Goal: Information Seeking & Learning: Check status

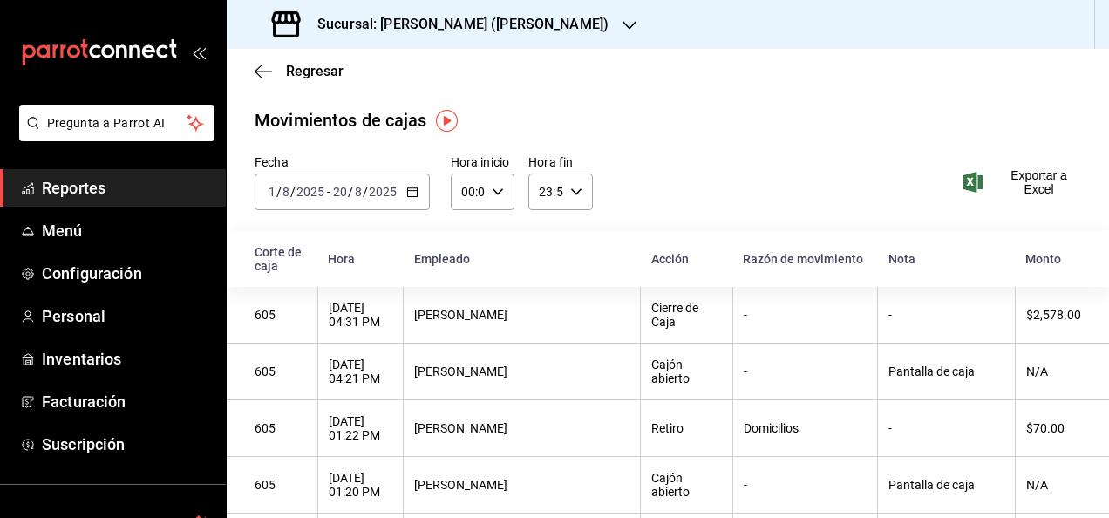
click at [66, 192] on span "Reportes" at bounding box center [127, 188] width 170 height 24
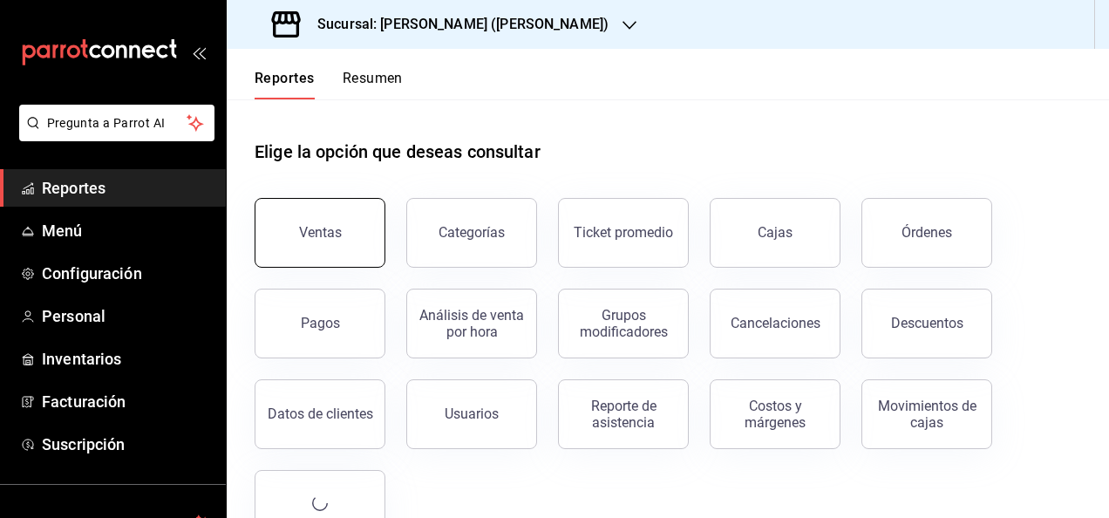
click at [300, 242] on button "Ventas" at bounding box center [319, 233] width 131 height 70
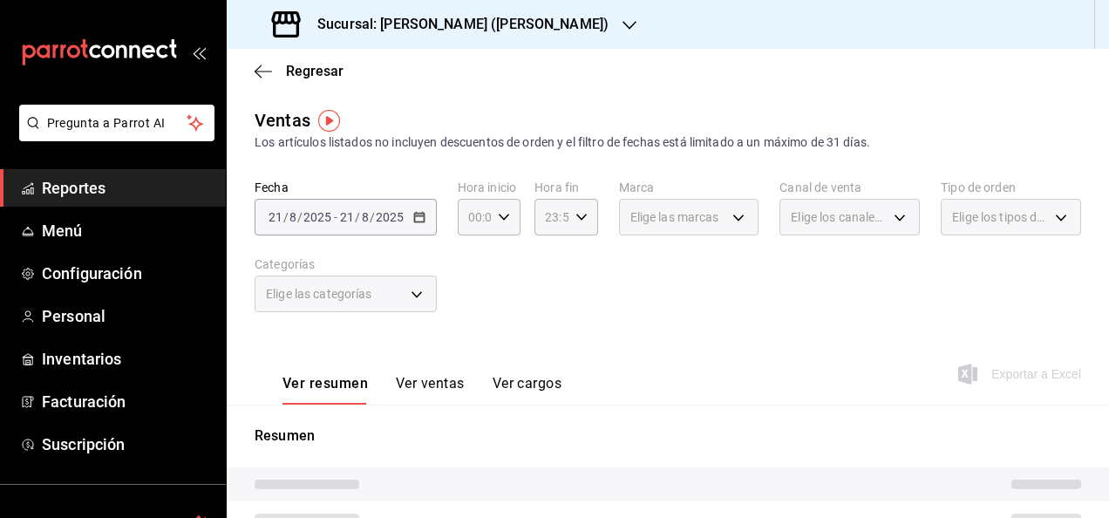
click at [371, 214] on span "/" at bounding box center [372, 217] width 5 height 14
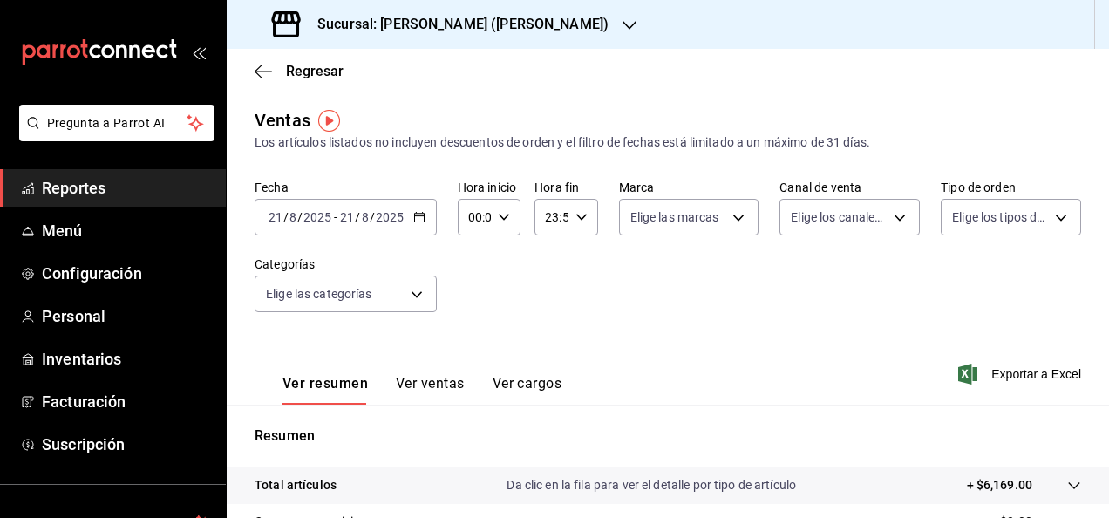
click at [413, 220] on icon "button" at bounding box center [419, 217] width 12 height 12
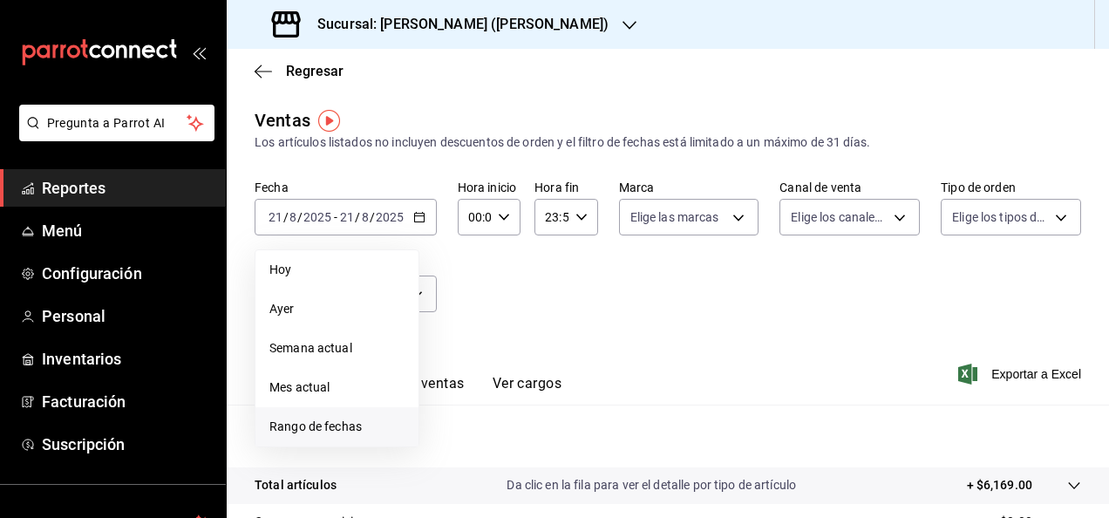
click at [327, 422] on span "Rango de fechas" at bounding box center [336, 426] width 135 height 18
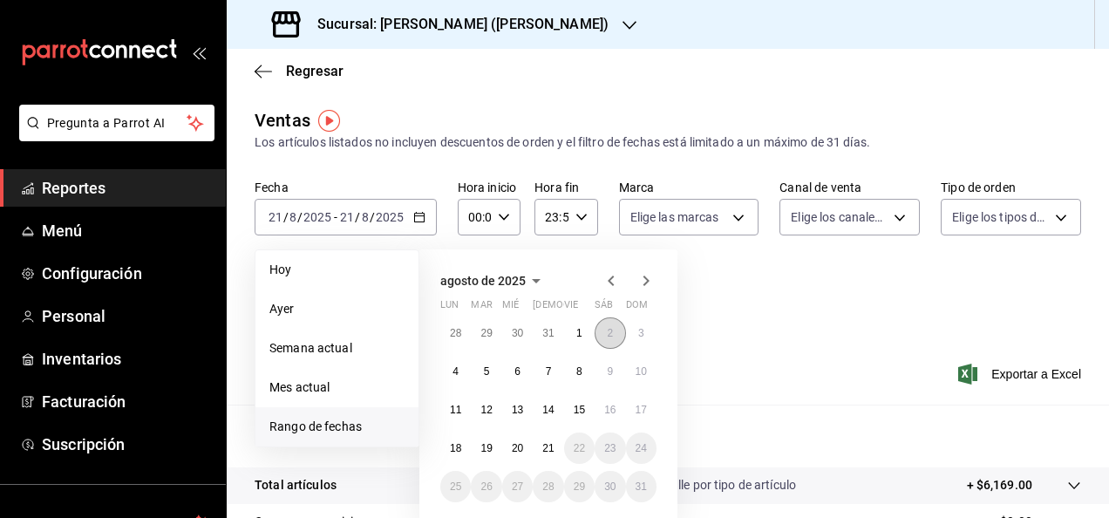
click at [609, 331] on abbr "2" at bounding box center [610, 333] width 6 height 12
click at [630, 332] on button "3" at bounding box center [641, 332] width 31 height 31
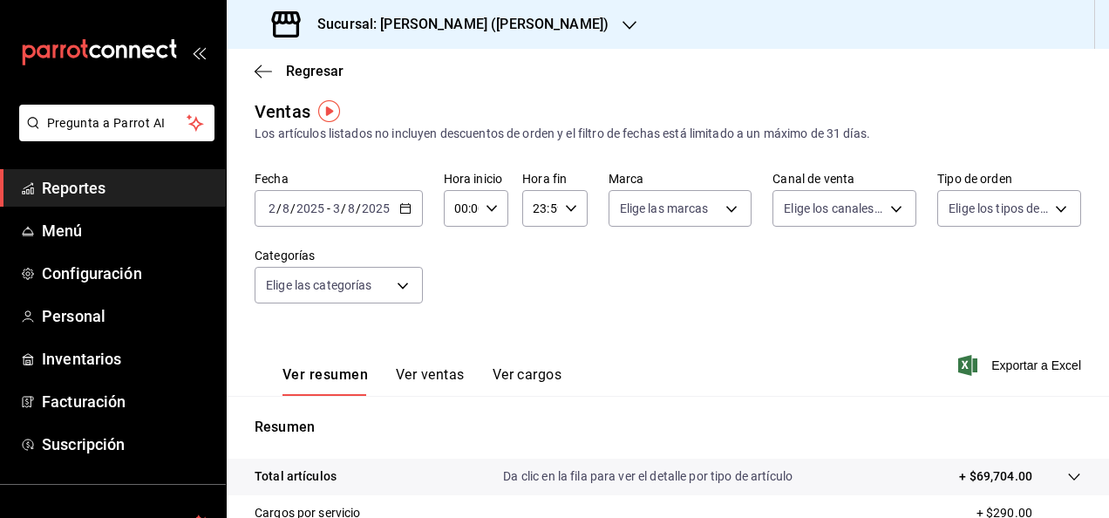
scroll to position [9, 0]
click at [370, 219] on div "[DATE] [DATE] - [DATE] [DATE]" at bounding box center [338, 208] width 168 height 37
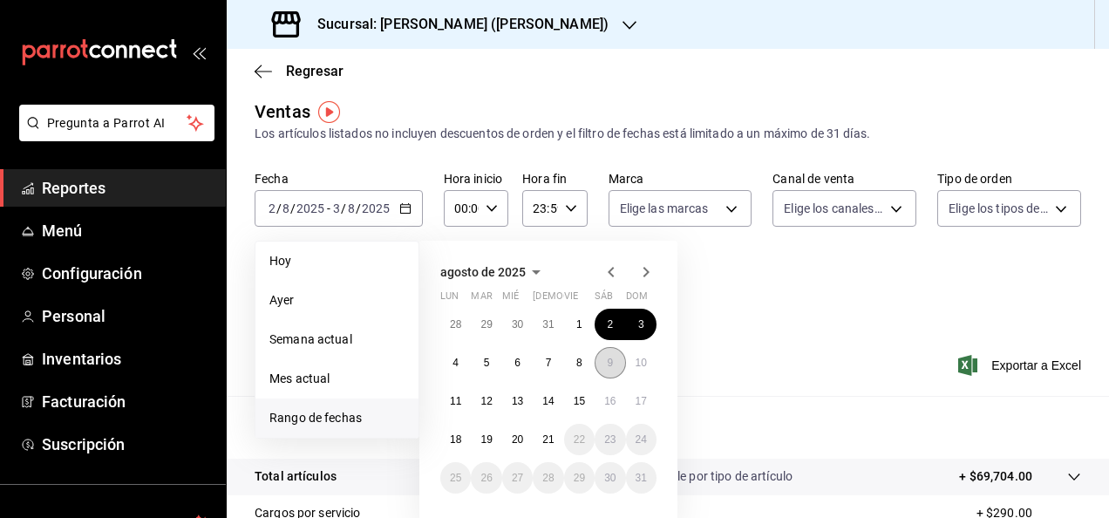
click at [606, 363] on button "9" at bounding box center [609, 362] width 31 height 31
click at [641, 357] on abbr "10" at bounding box center [640, 362] width 11 height 12
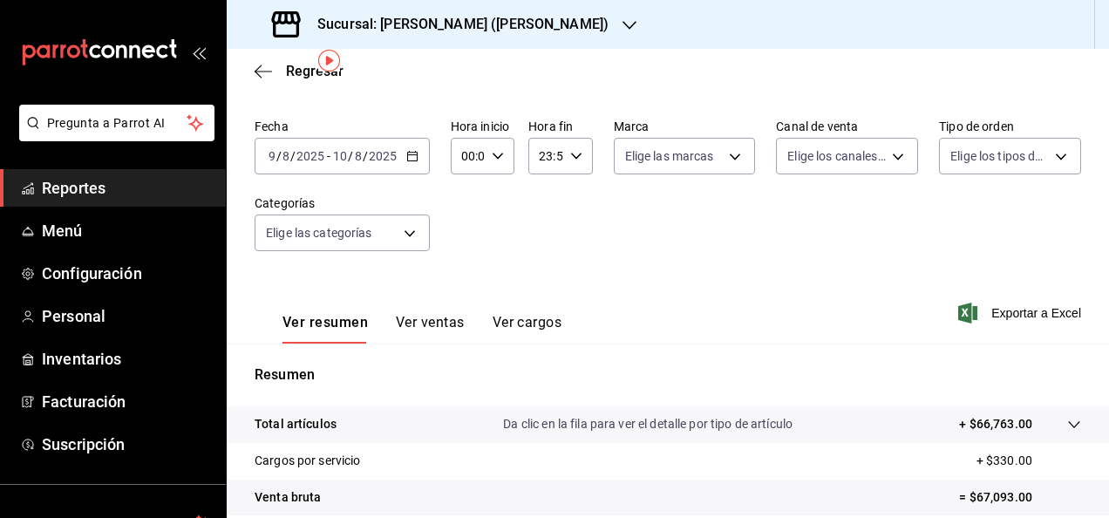
scroll to position [59, 0]
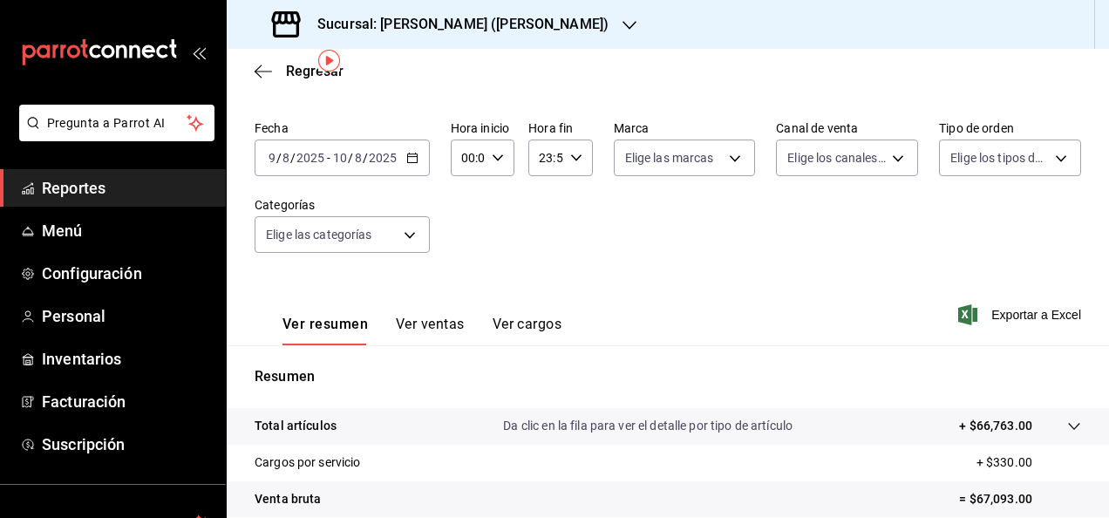
click at [375, 168] on div "[DATE] [DATE] - [DATE] [DATE]" at bounding box center [341, 157] width 175 height 37
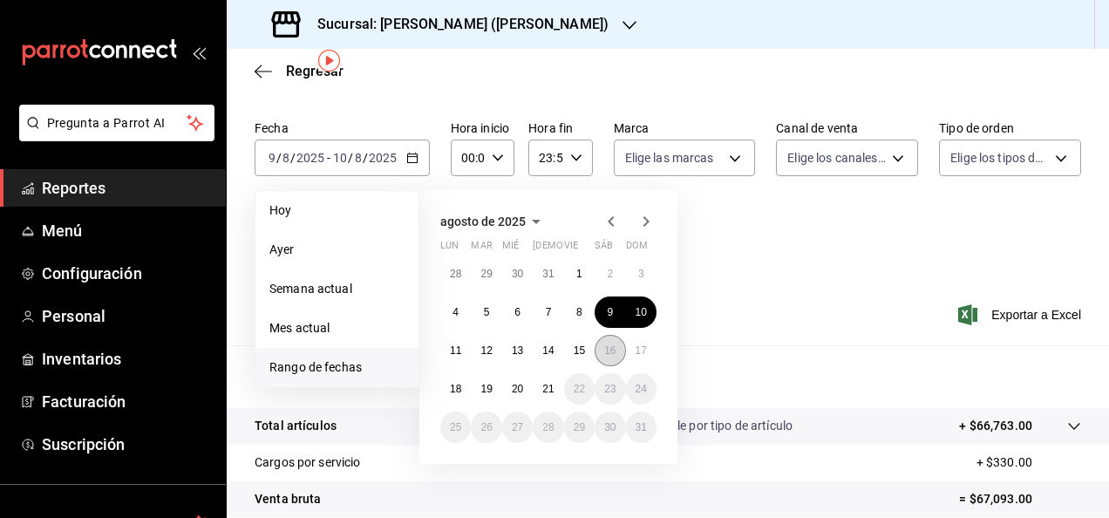
click at [610, 354] on abbr "16" at bounding box center [609, 350] width 11 height 12
click at [647, 350] on button "17" at bounding box center [641, 350] width 31 height 31
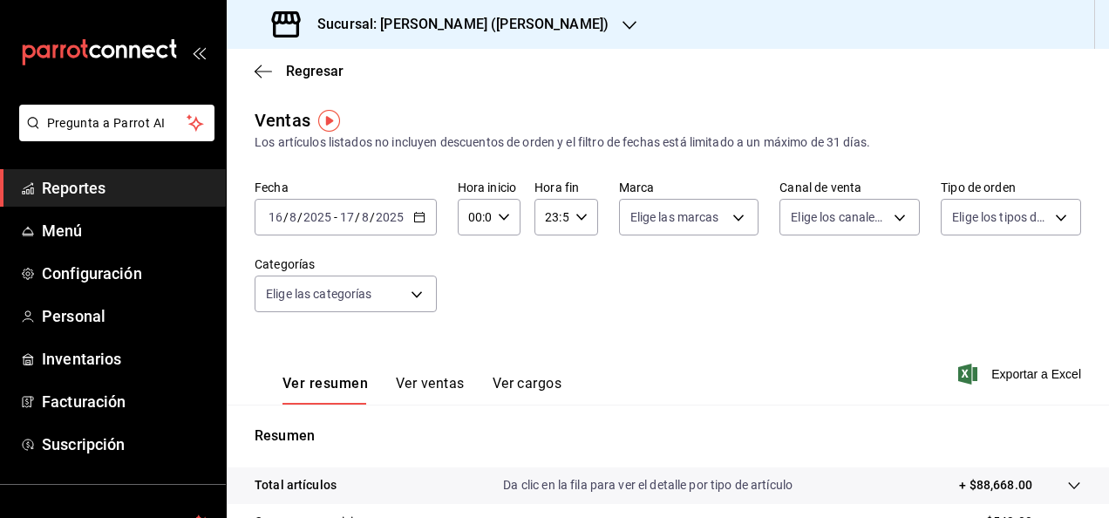
click at [502, 29] on h3 "Sucursal: [PERSON_NAME] ([PERSON_NAME])" at bounding box center [455, 24] width 305 height 21
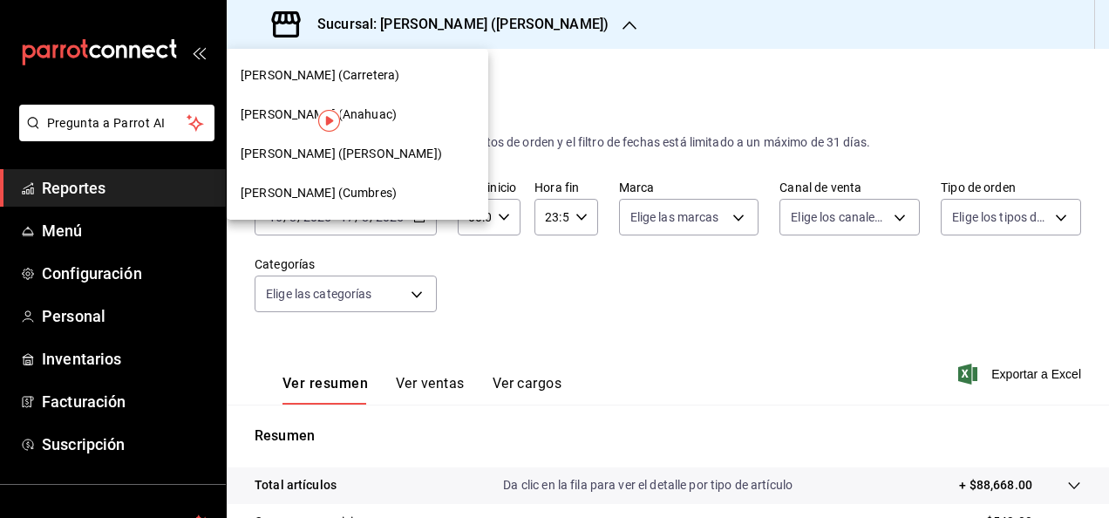
click at [376, 184] on div "[PERSON_NAME] (Cumbres)" at bounding box center [358, 193] width 234 height 18
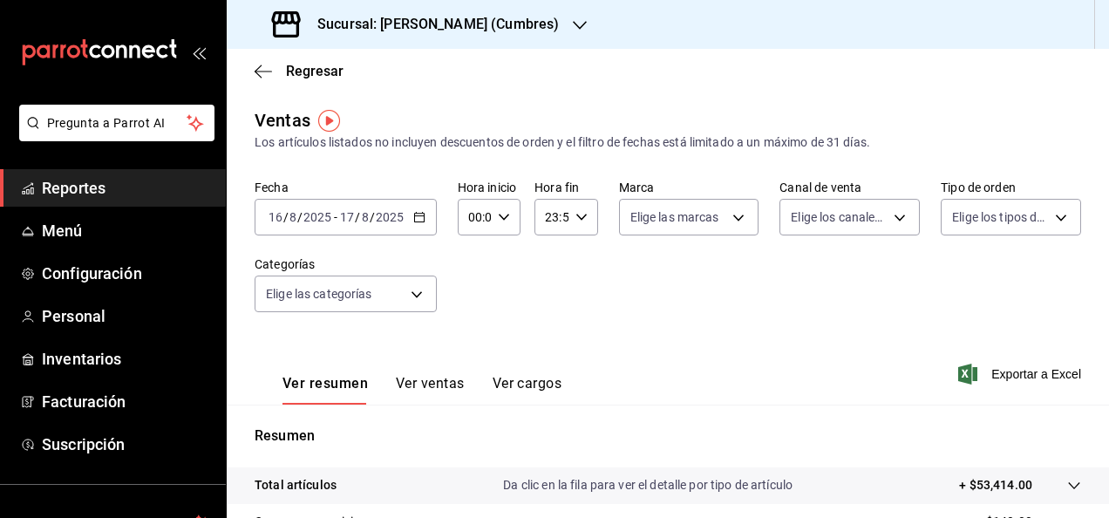
click at [370, 221] on span "/" at bounding box center [372, 217] width 5 height 14
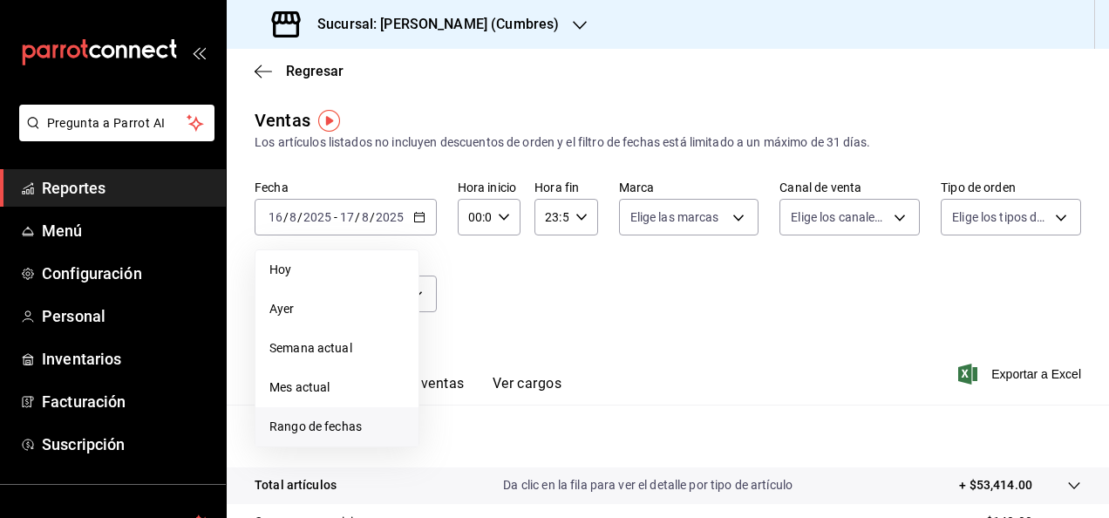
click at [321, 424] on span "Rango de fechas" at bounding box center [336, 426] width 135 height 18
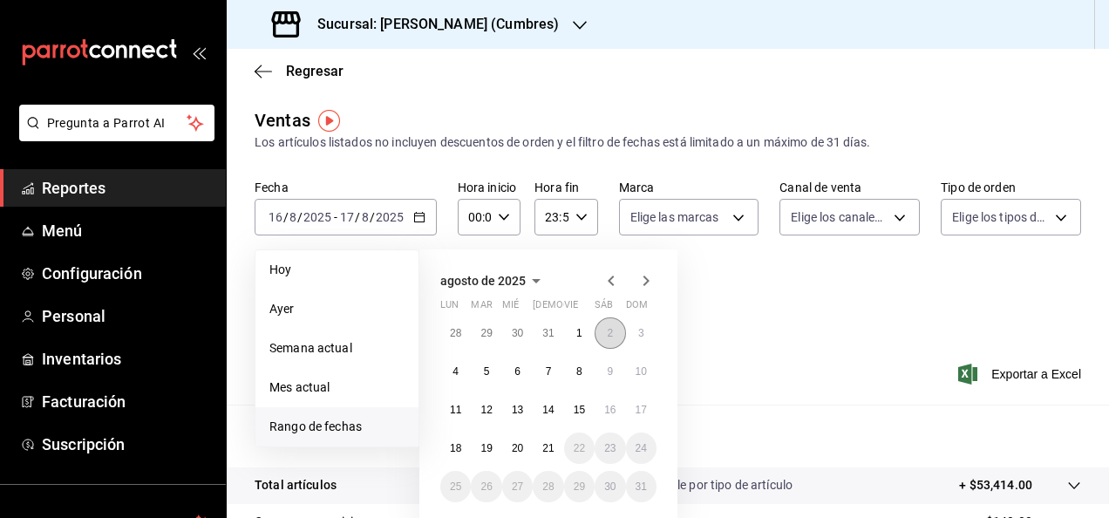
click at [601, 331] on button "2" at bounding box center [609, 332] width 31 height 31
click at [634, 331] on button "3" at bounding box center [641, 332] width 31 height 31
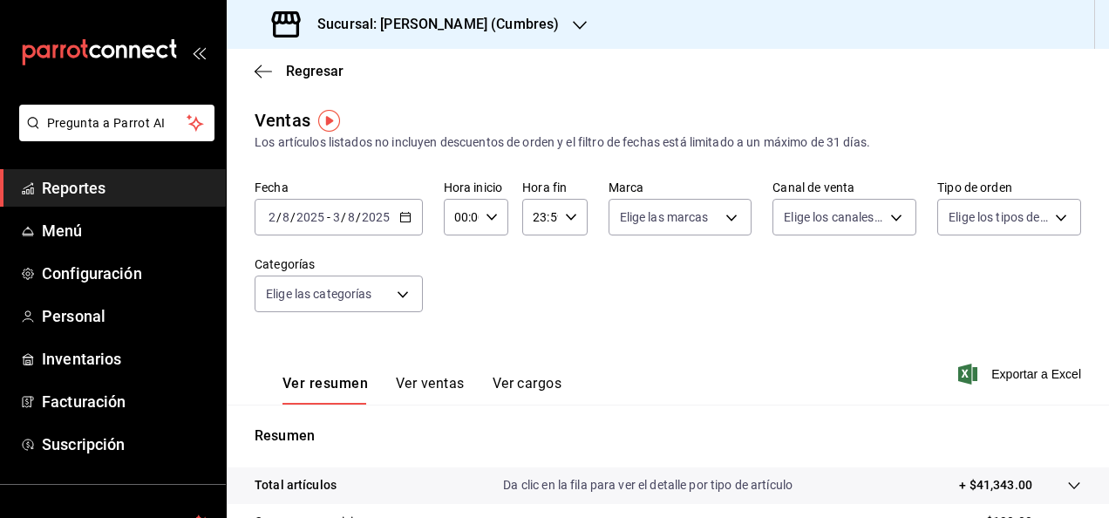
click at [366, 217] on input "2025" at bounding box center [376, 217] width 30 height 14
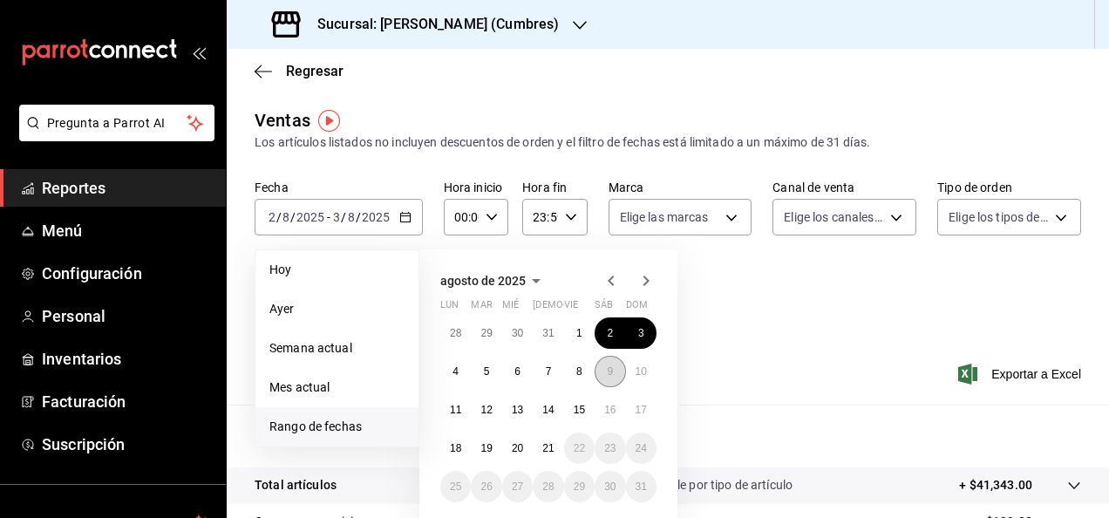
click at [603, 364] on button "9" at bounding box center [609, 371] width 31 height 31
click at [635, 371] on abbr "10" at bounding box center [640, 371] width 11 height 12
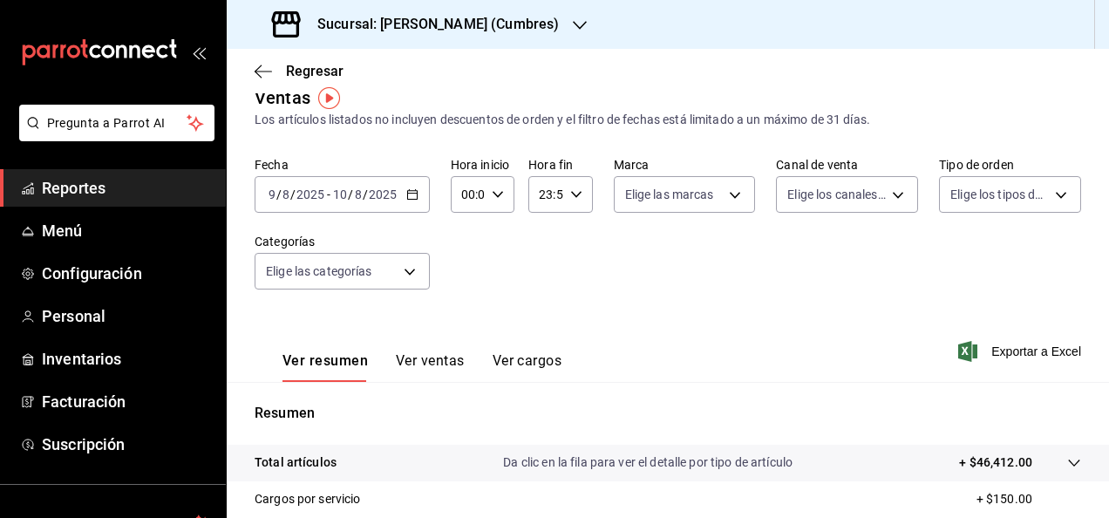
scroll to position [10, 0]
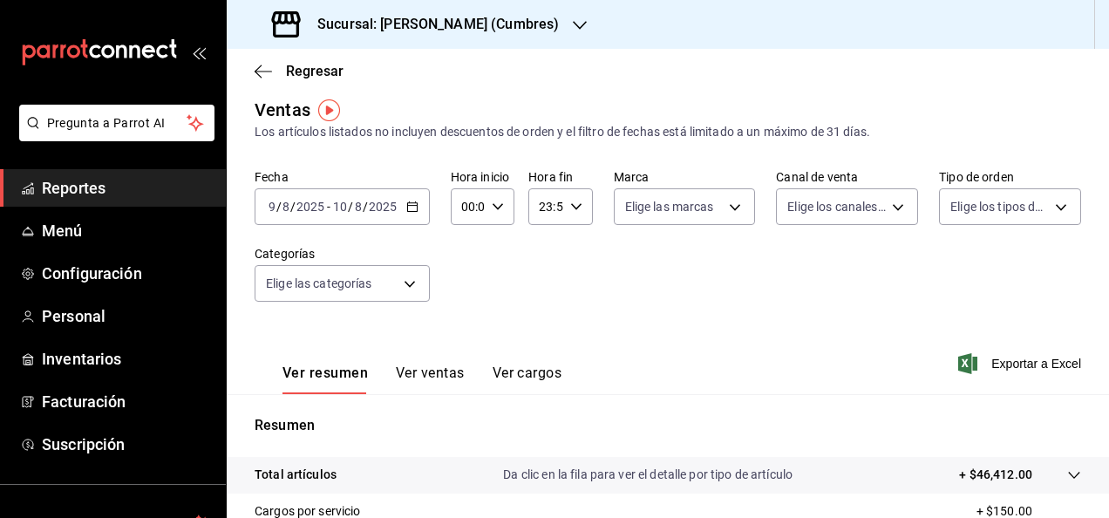
click at [390, 209] on input "2025" at bounding box center [383, 207] width 30 height 14
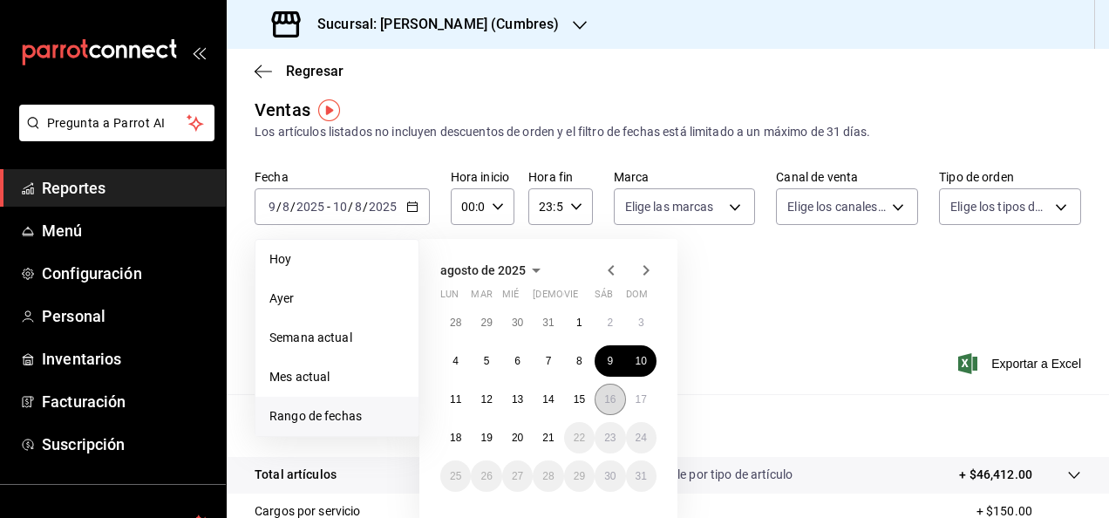
click at [598, 394] on button "16" at bounding box center [609, 398] width 31 height 31
click at [635, 403] on abbr "17" at bounding box center [640, 399] width 11 height 12
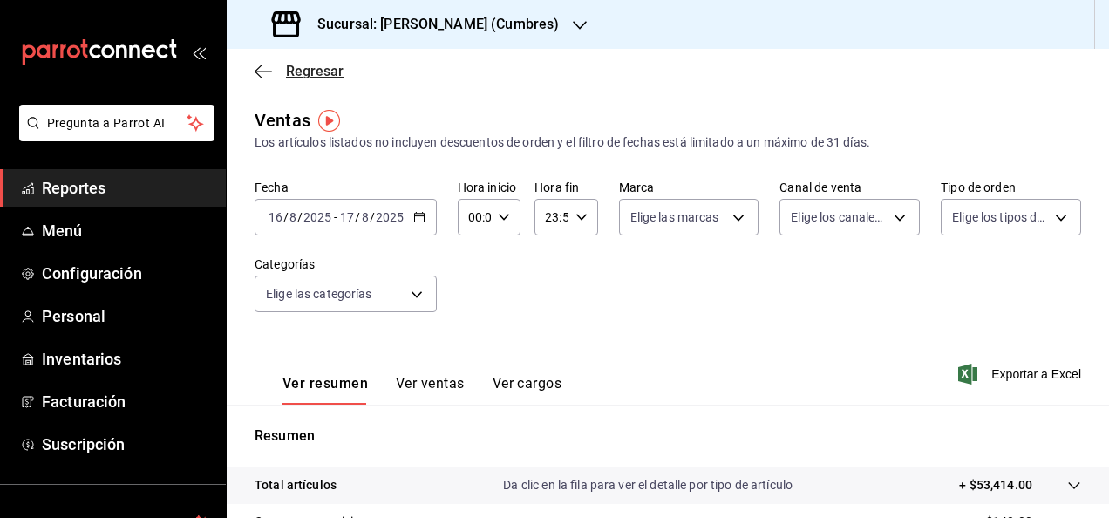
click at [293, 75] on span "Regresar" at bounding box center [315, 71] width 58 height 17
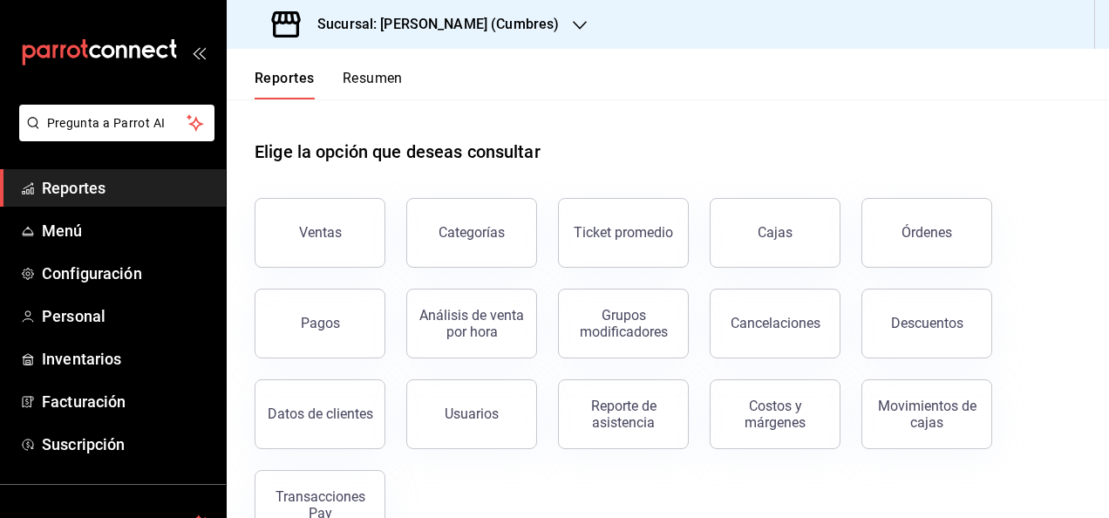
click at [52, 187] on span "Reportes" at bounding box center [127, 188] width 170 height 24
click at [115, 193] on span "Reportes" at bounding box center [127, 188] width 170 height 24
click at [321, 227] on div "Ventas" at bounding box center [320, 232] width 43 height 17
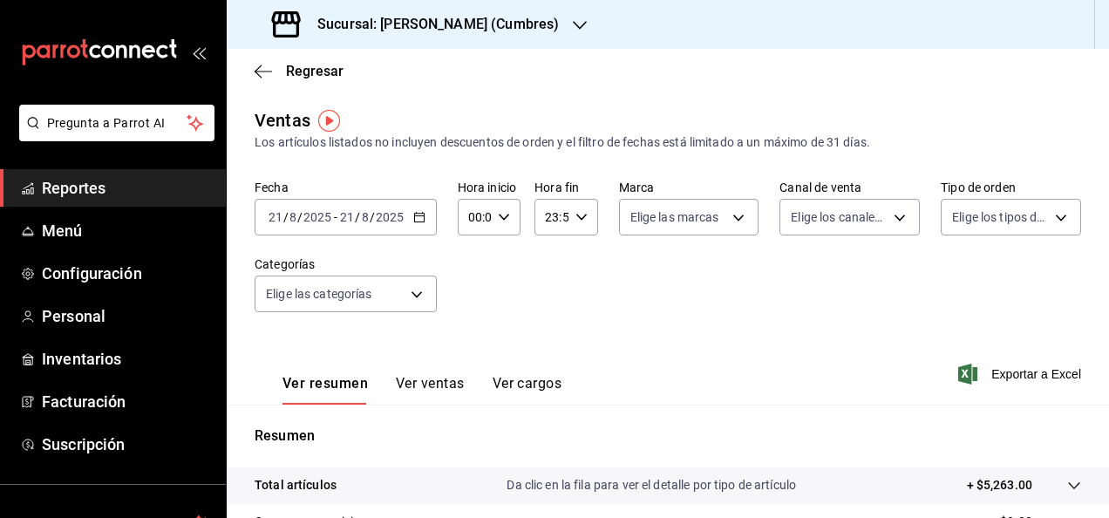
click at [395, 215] on input "2025" at bounding box center [390, 217] width 30 height 14
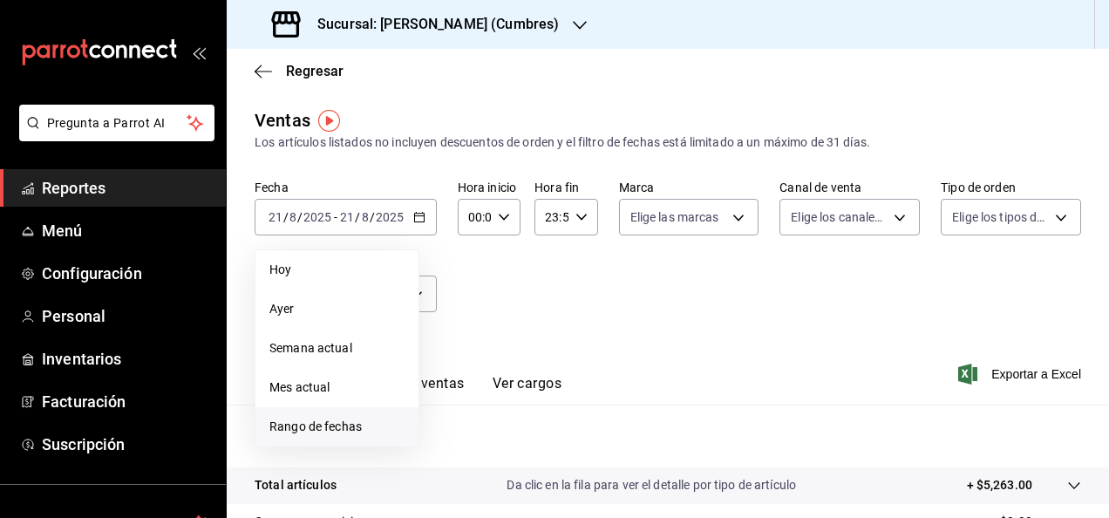
click at [352, 415] on li "Rango de fechas" at bounding box center [336, 426] width 163 height 39
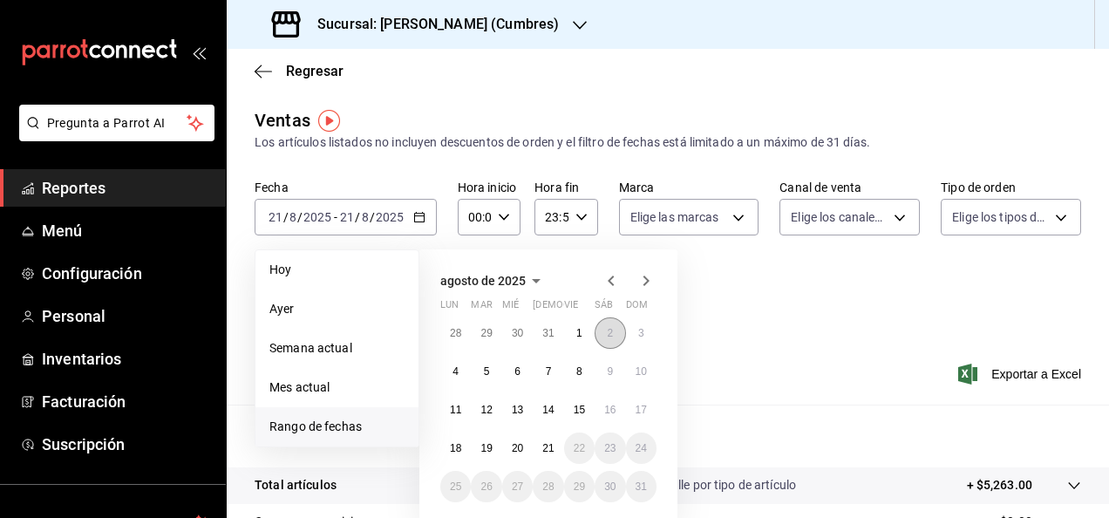
click at [620, 332] on button "2" at bounding box center [609, 332] width 31 height 31
click at [639, 331] on abbr "3" at bounding box center [641, 333] width 6 height 12
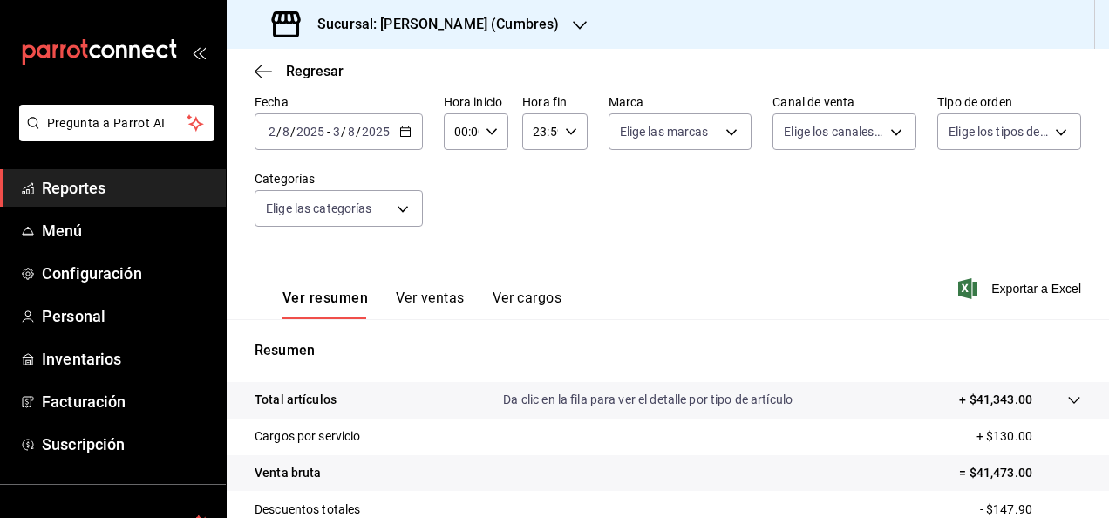
scroll to position [84, 0]
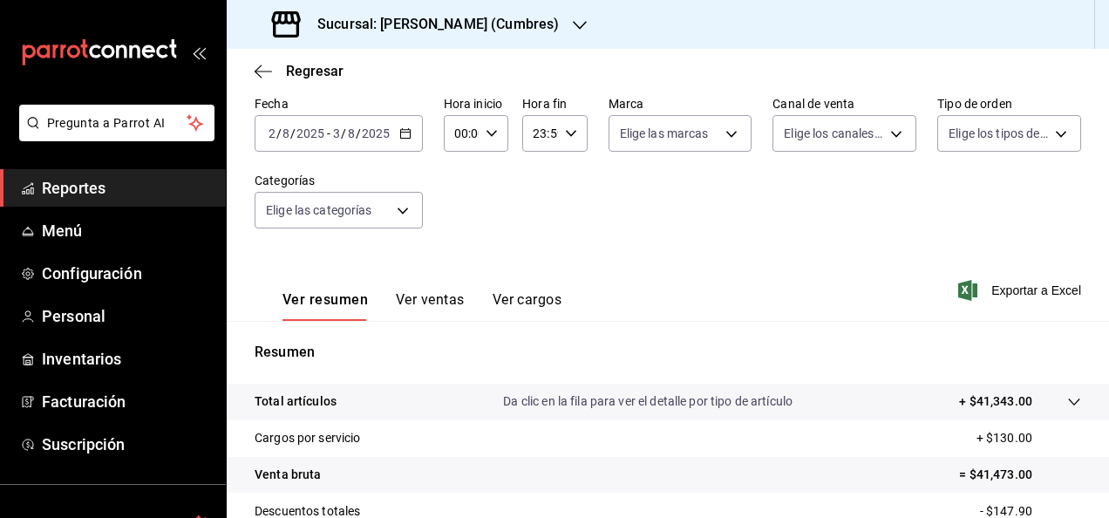
click at [364, 147] on div "[DATE] [DATE] - [DATE] [DATE]" at bounding box center [338, 133] width 168 height 37
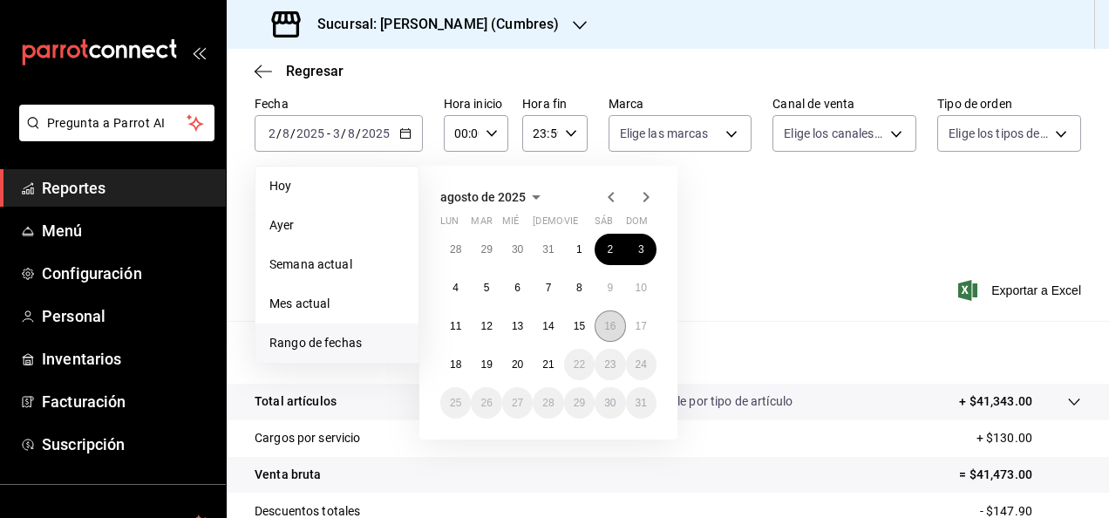
click at [616, 317] on button "16" at bounding box center [609, 325] width 31 height 31
click at [632, 319] on button "17" at bounding box center [641, 325] width 31 height 31
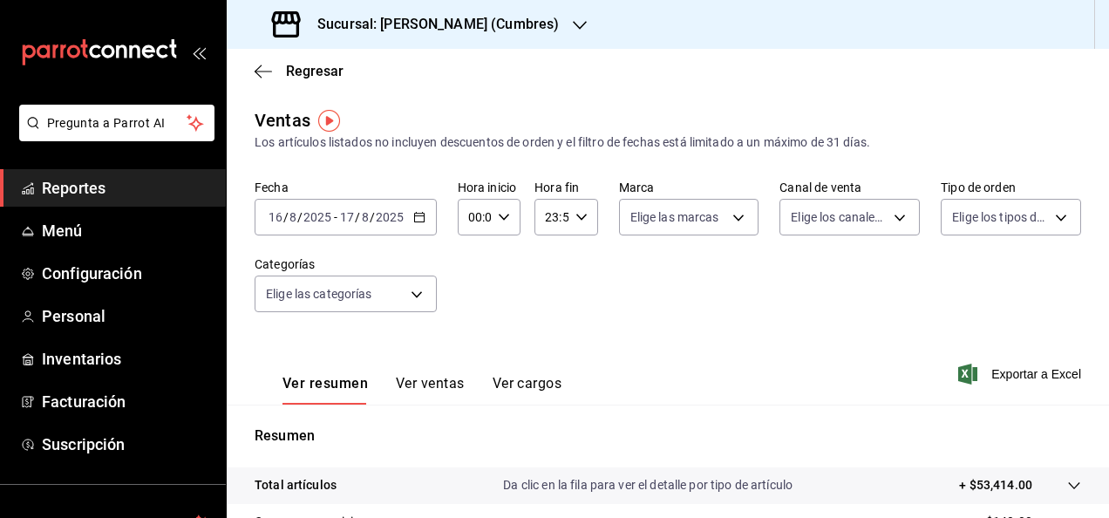
click at [504, 30] on h3 "Sucursal: [PERSON_NAME] (Cumbres)" at bounding box center [430, 24] width 255 height 21
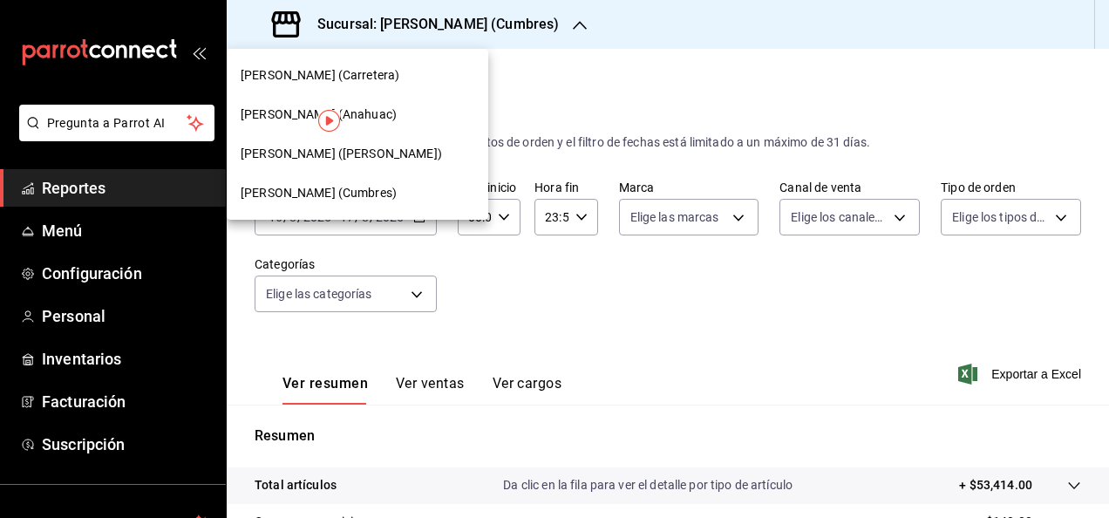
click at [408, 148] on div "[PERSON_NAME] ([PERSON_NAME])" at bounding box center [358, 154] width 234 height 18
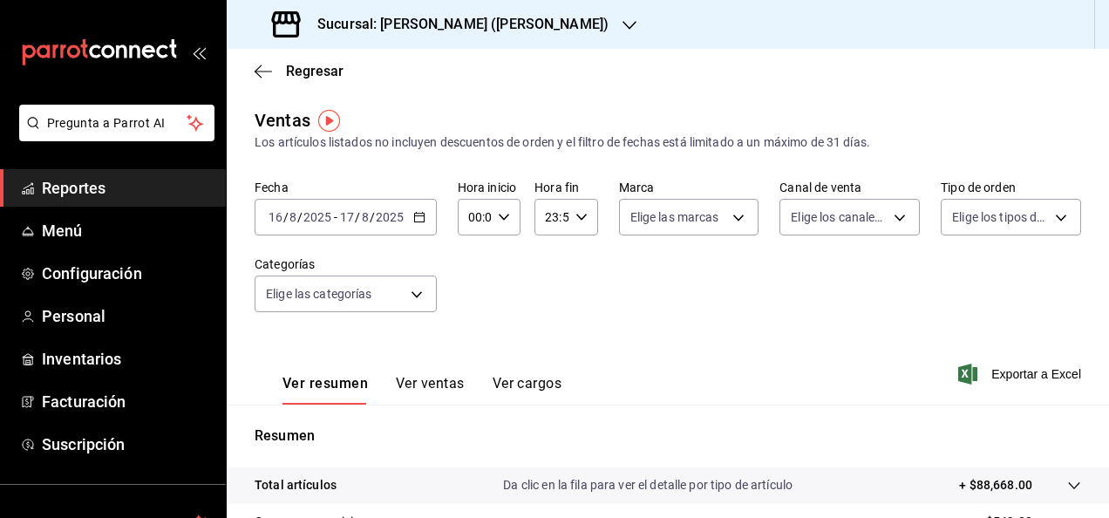
click at [327, 221] on input "2025" at bounding box center [317, 217] width 30 height 14
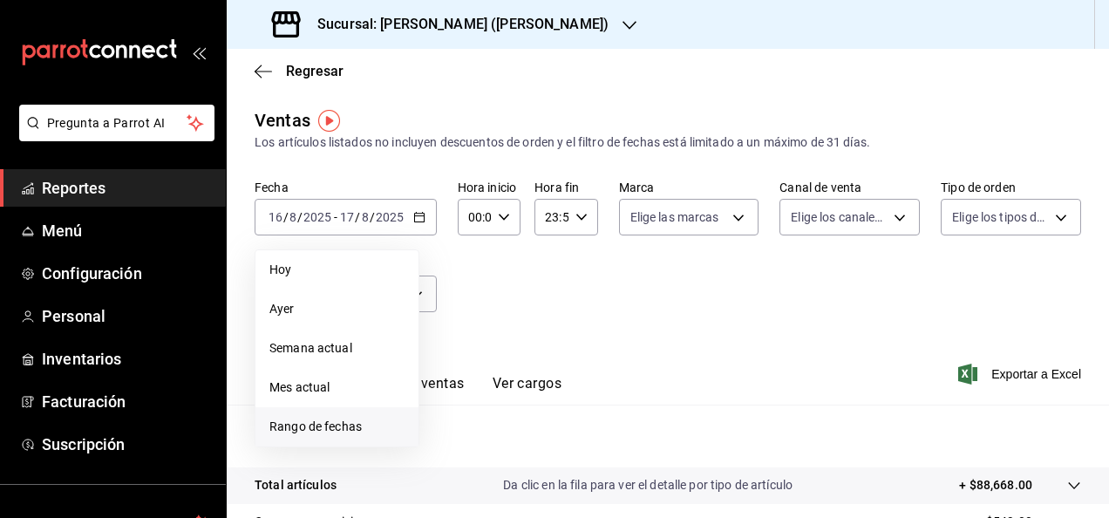
click at [341, 408] on li "Rango de fechas" at bounding box center [336, 426] width 163 height 39
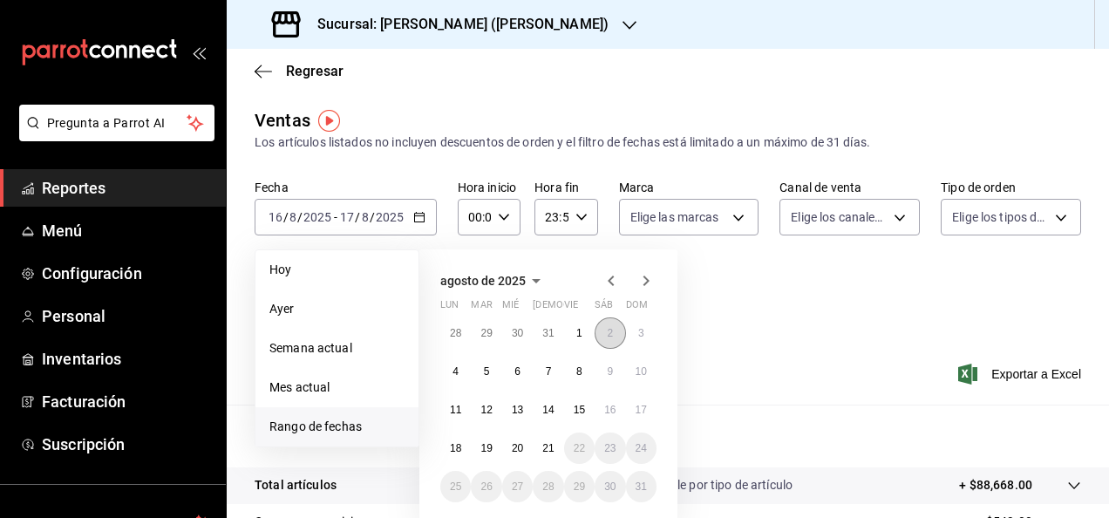
click at [611, 331] on abbr "2" at bounding box center [610, 333] width 6 height 12
click at [634, 330] on button "3" at bounding box center [641, 332] width 31 height 31
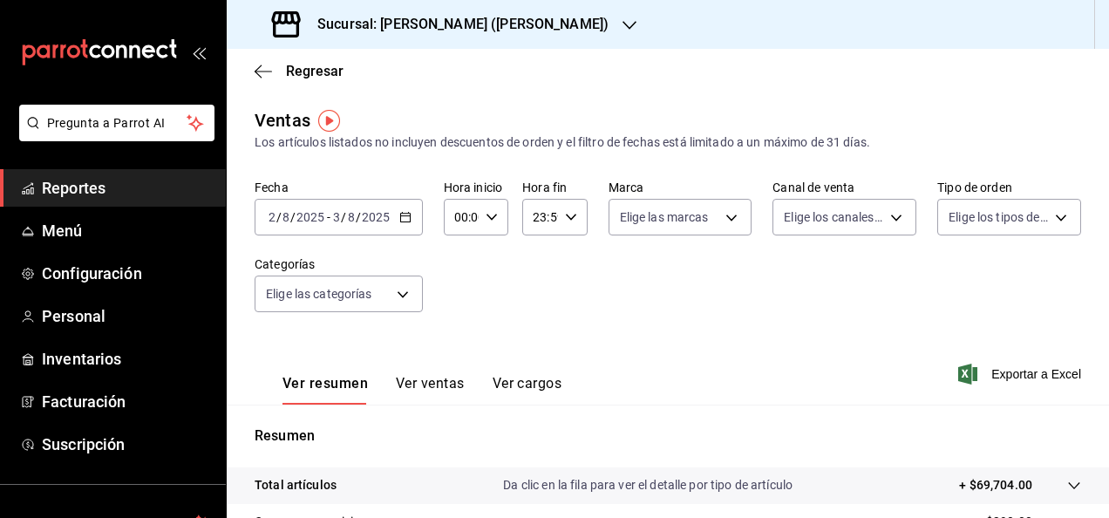
click at [384, 226] on div "[DATE] [DATE] - [DATE] [DATE]" at bounding box center [338, 217] width 168 height 37
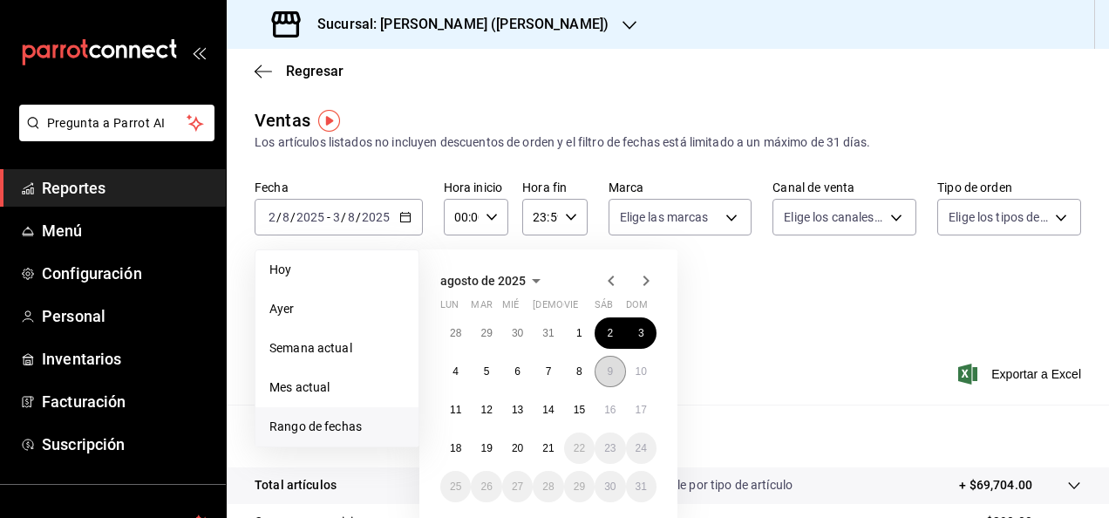
click at [603, 376] on button "9" at bounding box center [609, 371] width 31 height 31
click at [641, 374] on abbr "10" at bounding box center [640, 371] width 11 height 12
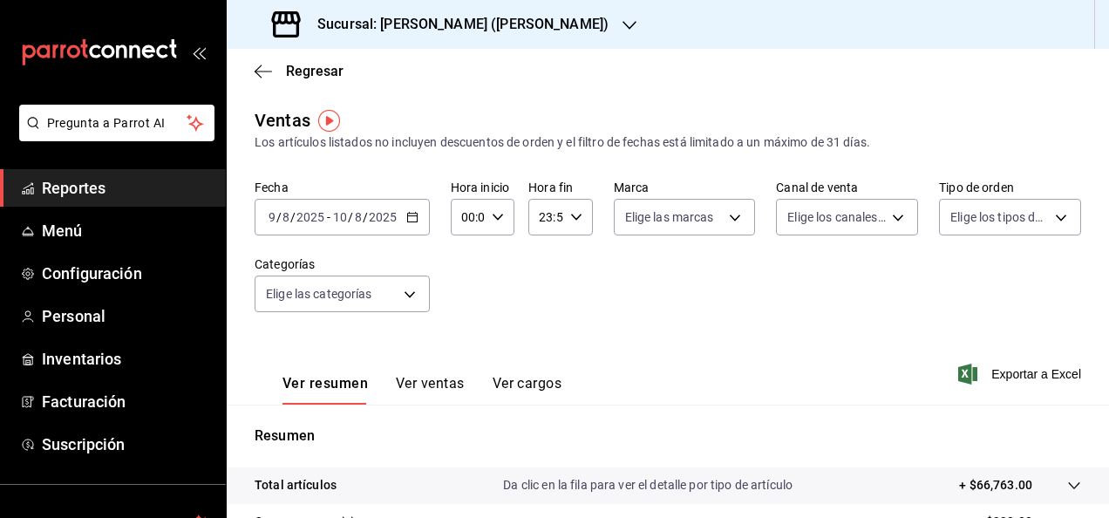
click at [385, 220] on input "2025" at bounding box center [383, 217] width 30 height 14
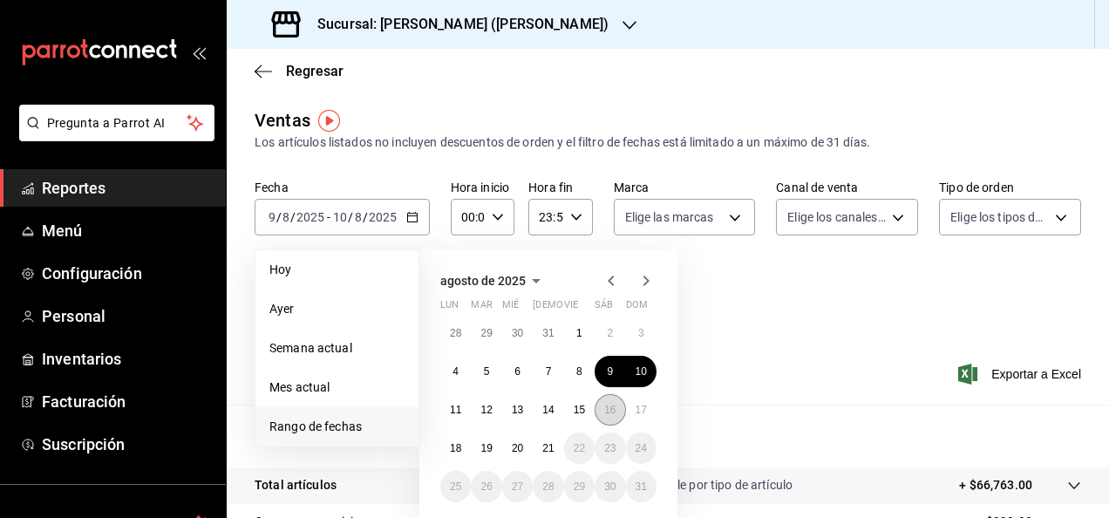
click at [605, 410] on abbr "16" at bounding box center [609, 410] width 11 height 12
click at [628, 410] on button "17" at bounding box center [641, 409] width 31 height 31
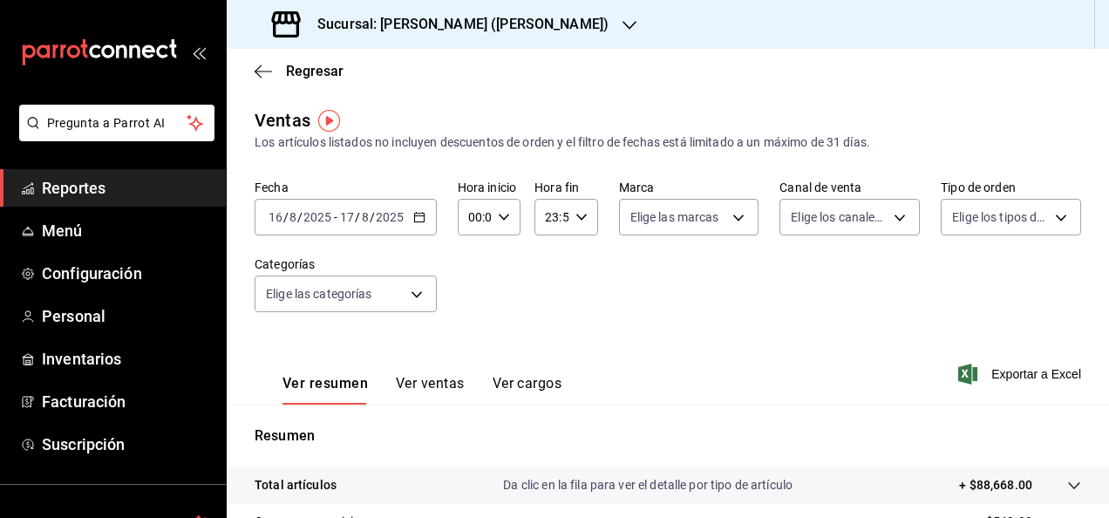
click at [446, 31] on h3 "Sucursal: [PERSON_NAME] ([PERSON_NAME])" at bounding box center [455, 24] width 305 height 21
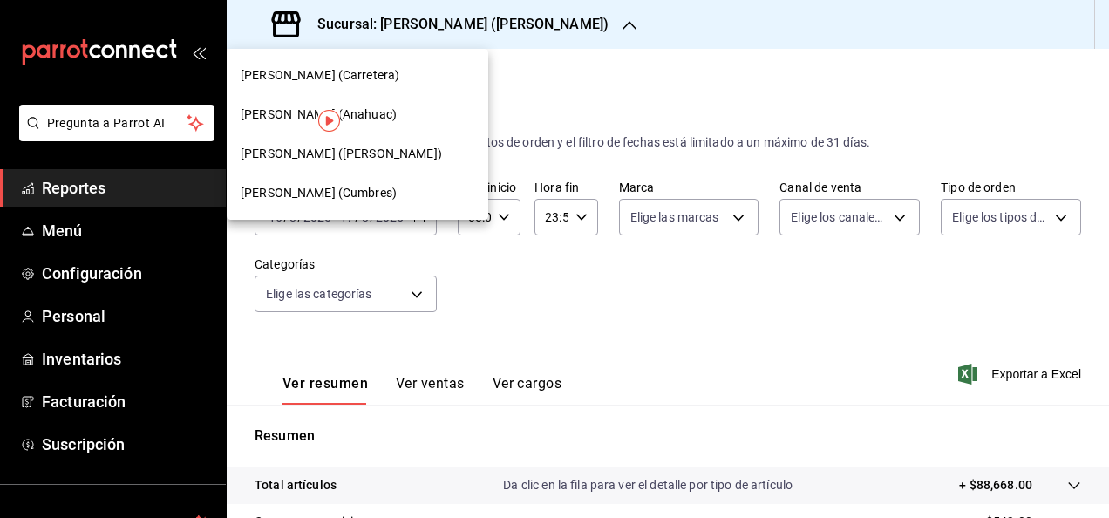
click at [399, 119] on div "[PERSON_NAME] (Anahuac)" at bounding box center [358, 114] width 234 height 18
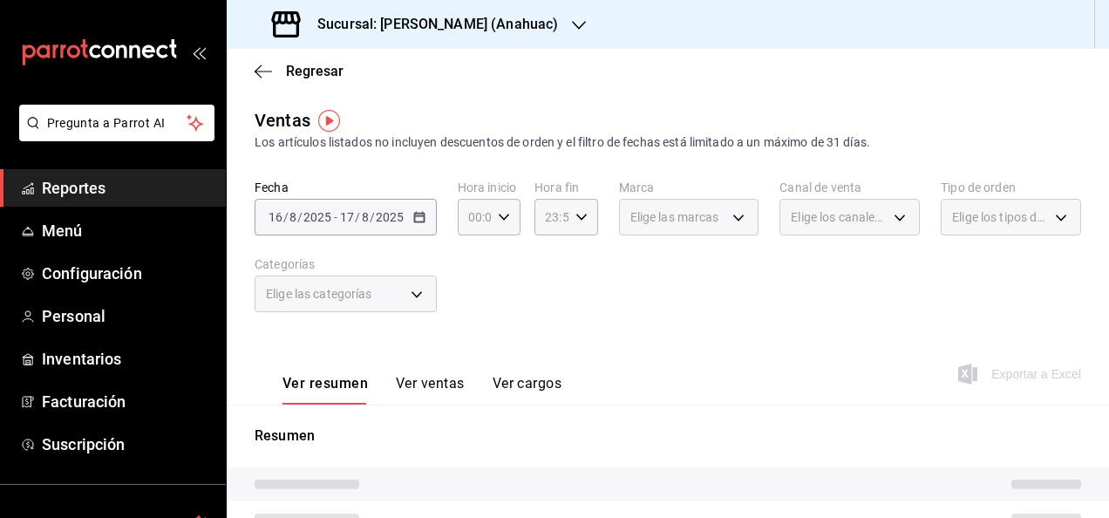
click at [444, 35] on div "Sucursal: [PERSON_NAME] (Anahuac)" at bounding box center [417, 24] width 352 height 49
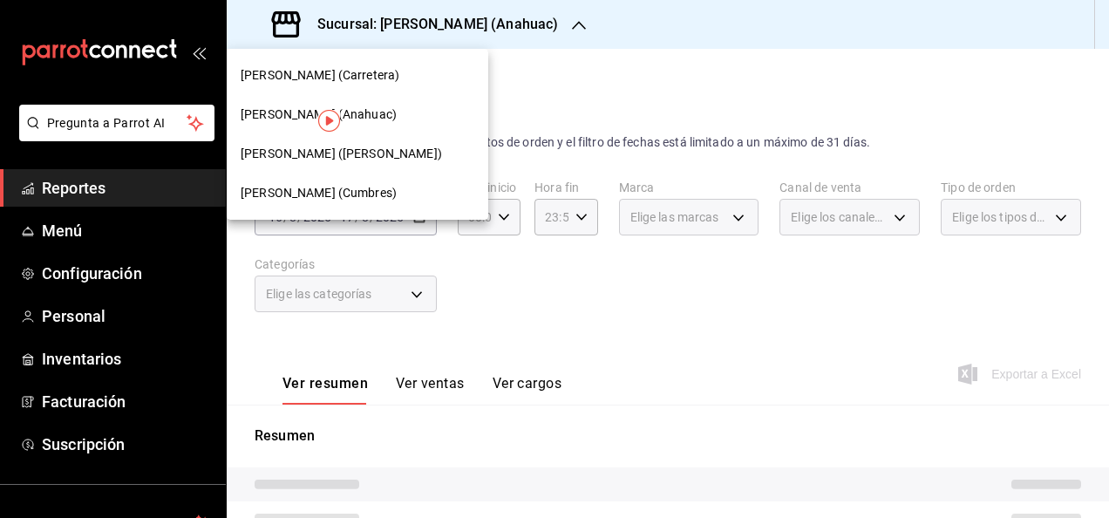
click at [381, 193] on div "[PERSON_NAME] (Cumbres)" at bounding box center [358, 193] width 234 height 18
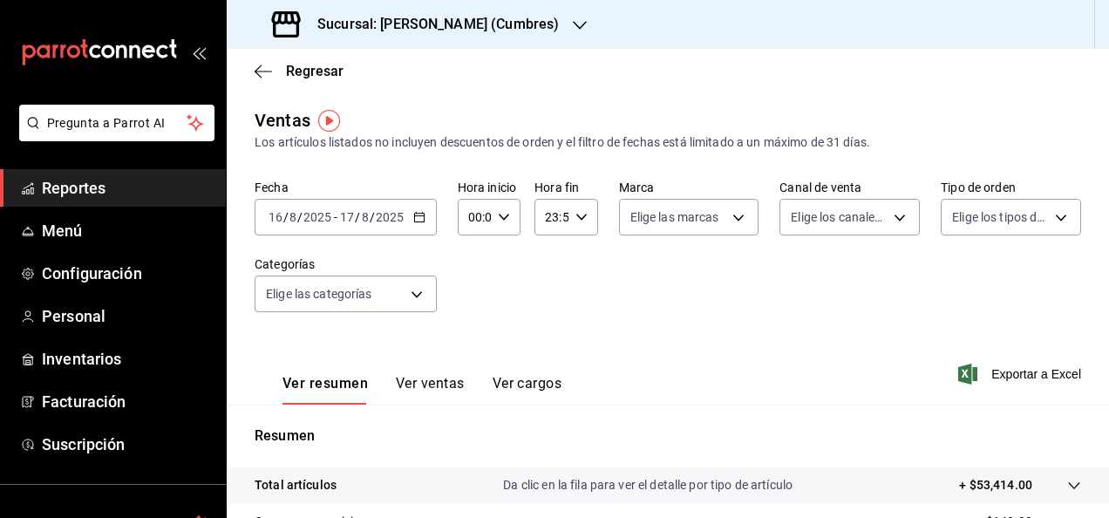
click at [370, 211] on span "/" at bounding box center [372, 217] width 5 height 14
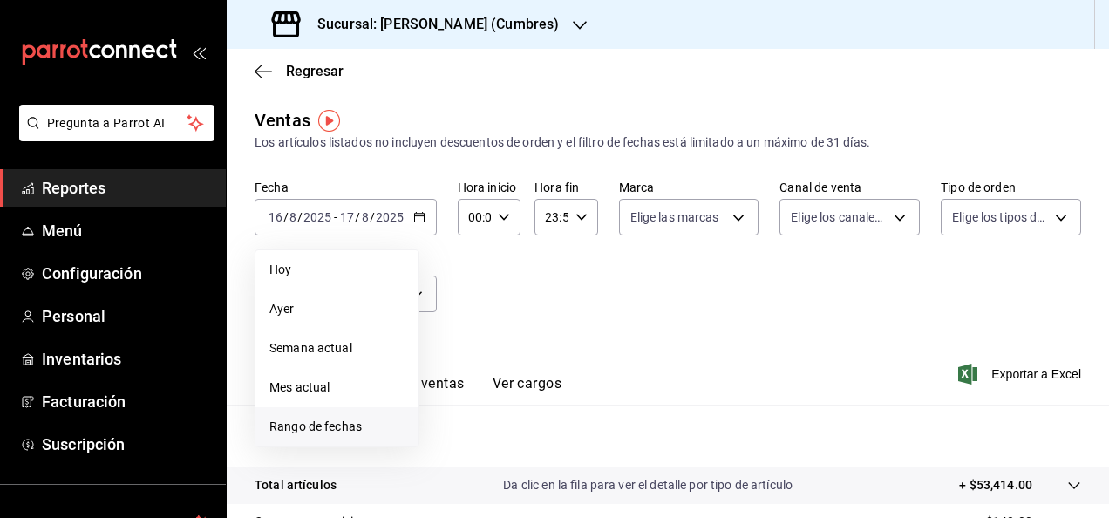
click at [369, 431] on span "Rango de fechas" at bounding box center [336, 426] width 135 height 18
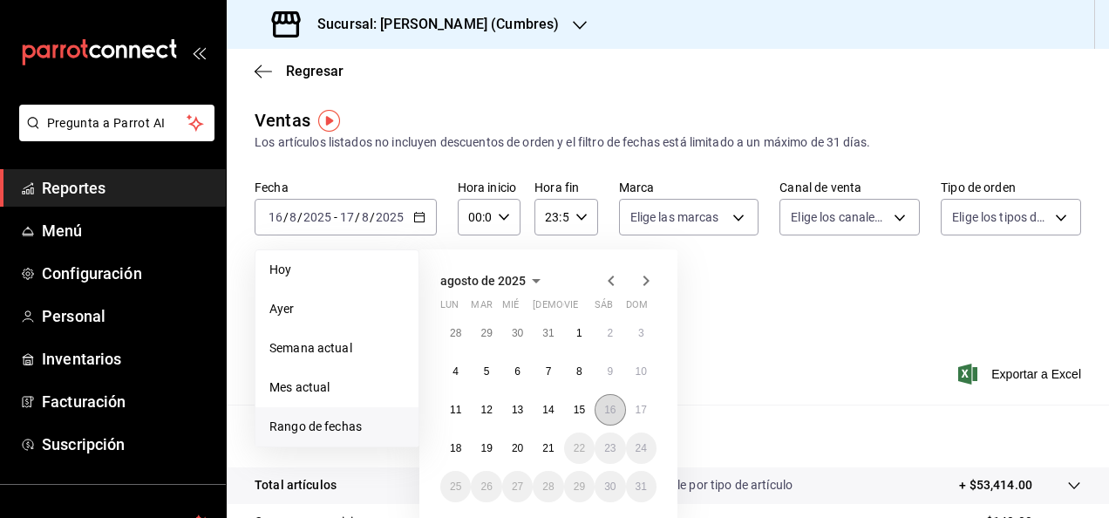
click at [612, 415] on abbr "16" at bounding box center [609, 410] width 11 height 12
click at [648, 414] on button "17" at bounding box center [641, 409] width 31 height 31
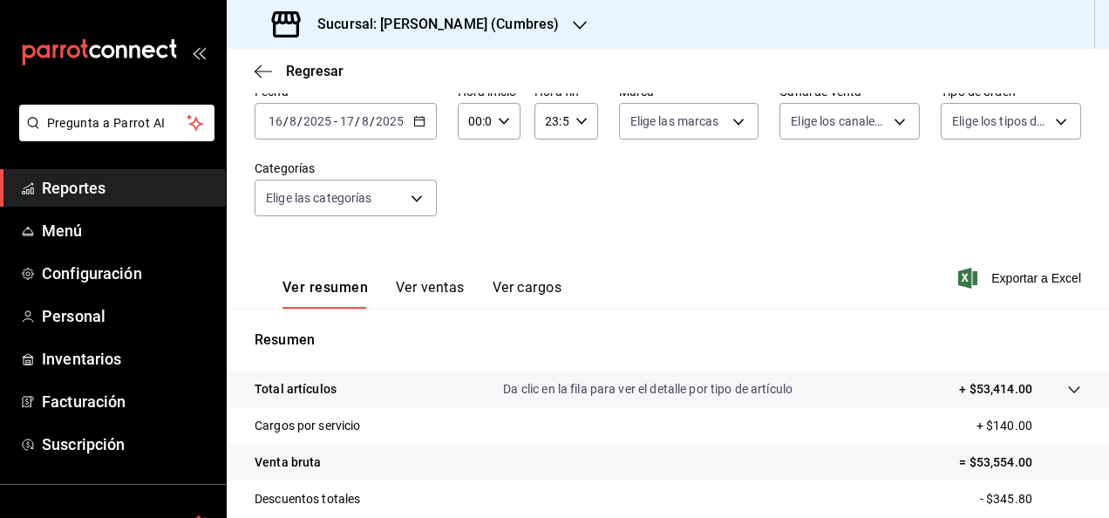
scroll to position [87, 0]
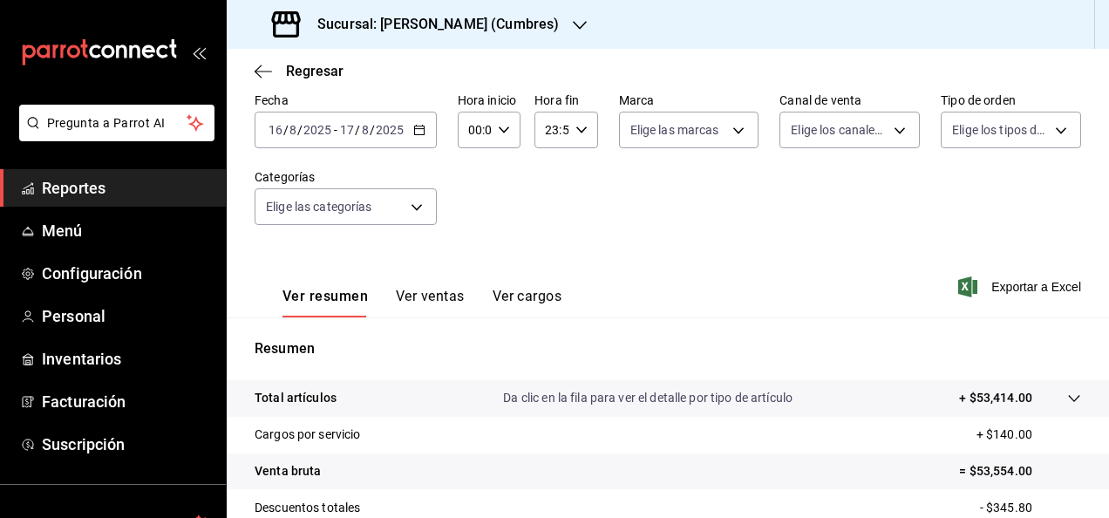
click at [381, 126] on input "2025" at bounding box center [390, 130] width 30 height 14
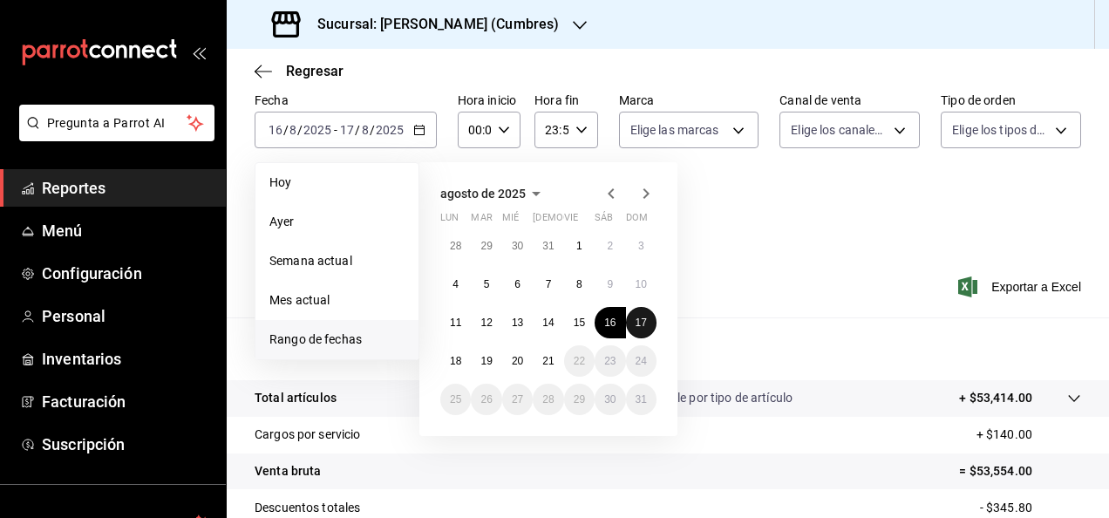
click at [638, 328] on button "17" at bounding box center [641, 322] width 31 height 31
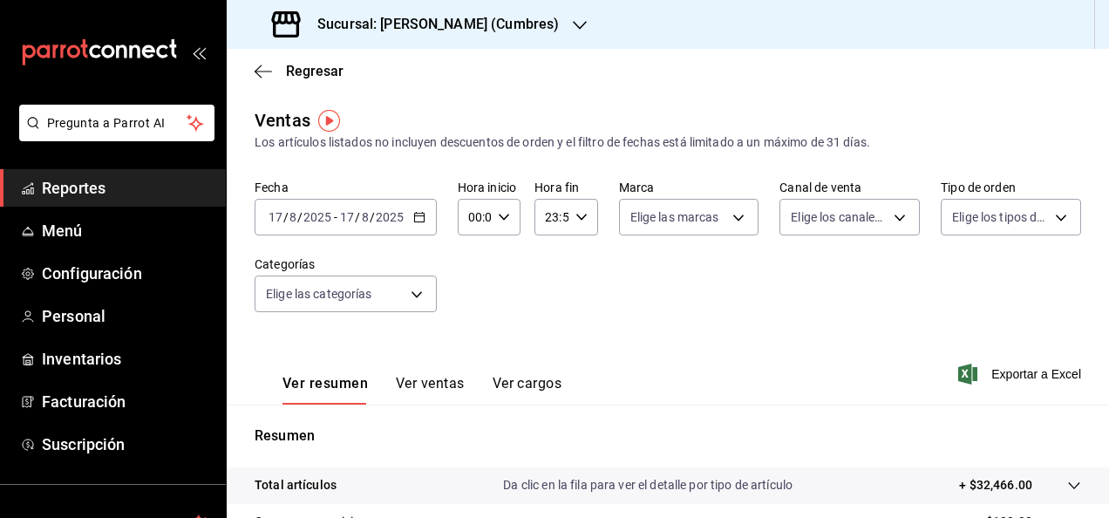
click at [372, 212] on span "/" at bounding box center [372, 217] width 5 height 14
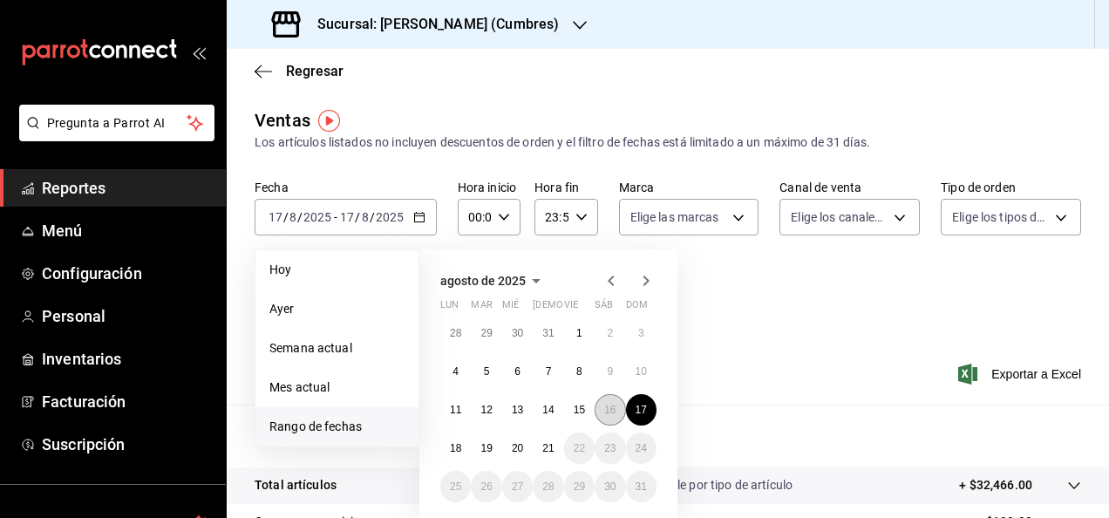
click at [608, 397] on button "16" at bounding box center [609, 409] width 31 height 31
click at [610, 404] on abbr "16" at bounding box center [609, 410] width 11 height 12
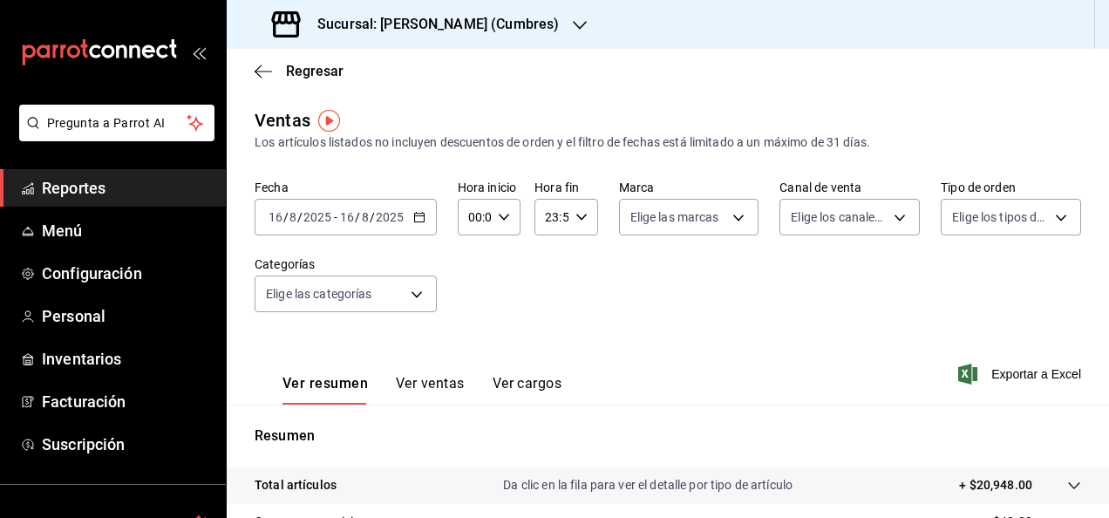
click at [376, 218] on input "2025" at bounding box center [390, 217] width 30 height 14
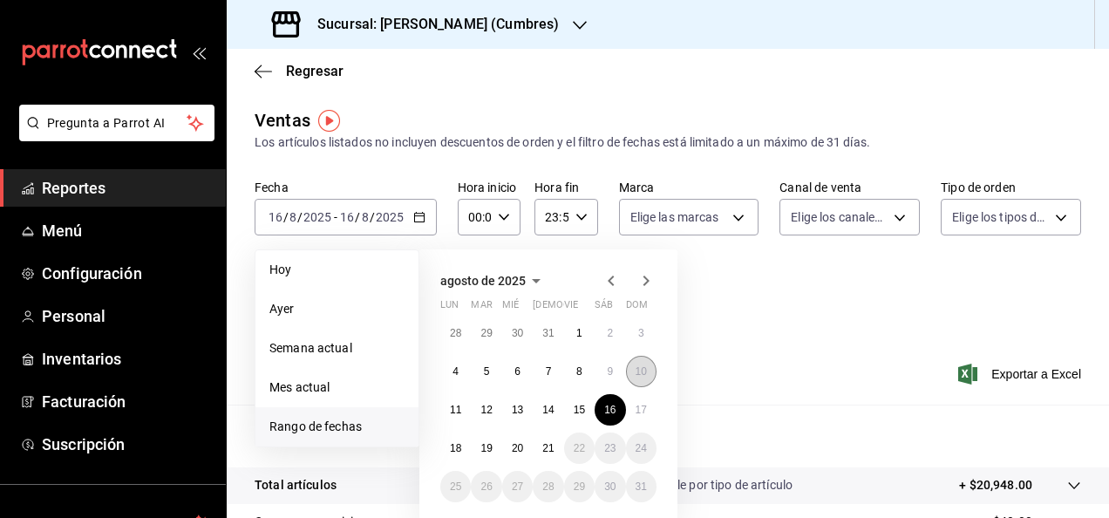
click at [635, 384] on button "10" at bounding box center [641, 371] width 31 height 31
click at [635, 384] on div "Ver resumen Ver ventas Ver cargos Exportar a Excel" at bounding box center [668, 368] width 882 height 71
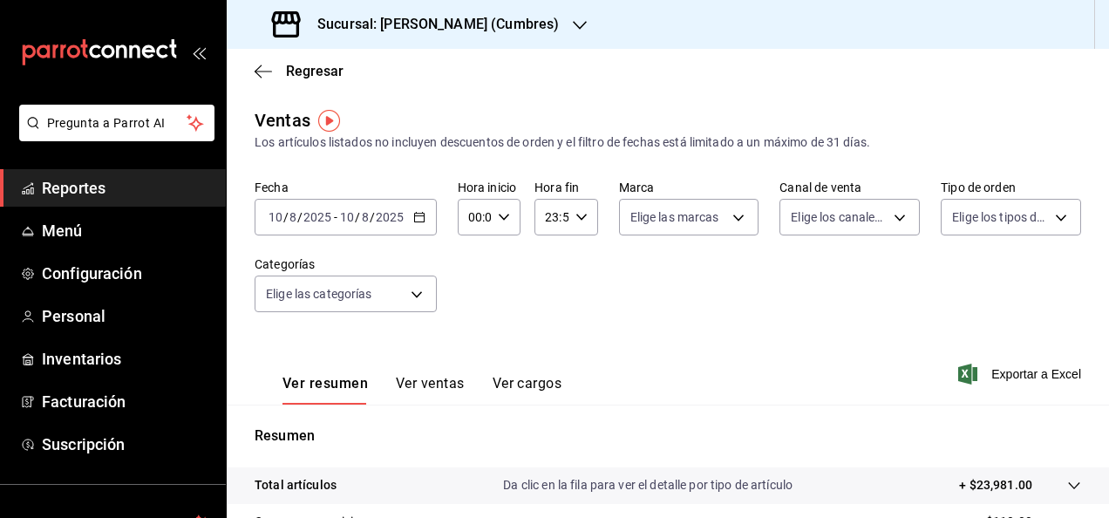
click at [402, 218] on input "2025" at bounding box center [390, 217] width 30 height 14
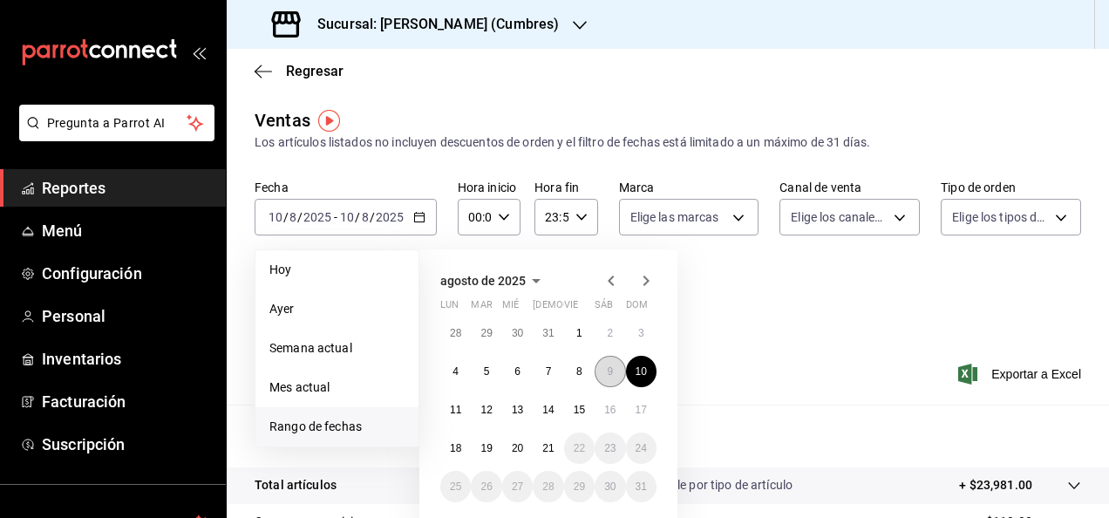
click at [620, 368] on button "9" at bounding box center [609, 371] width 31 height 31
